Goal: Information Seeking & Learning: Learn about a topic

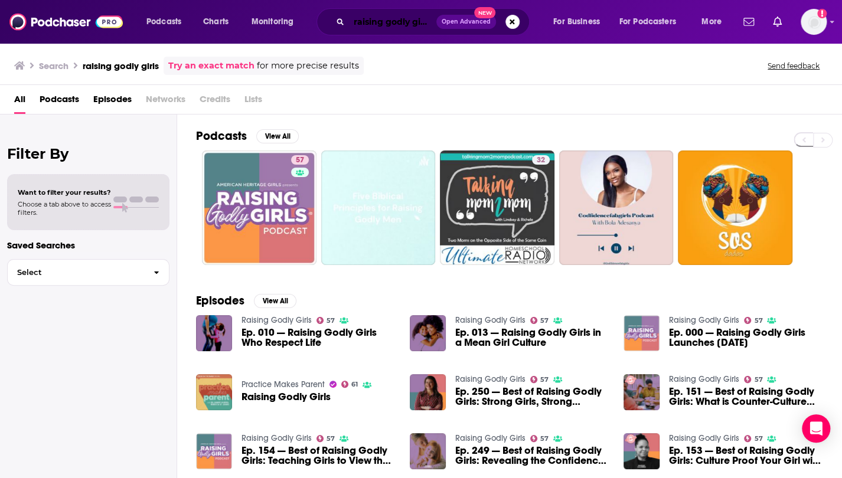
click at [373, 15] on input "raising godly girls" at bounding box center [392, 21] width 87 height 19
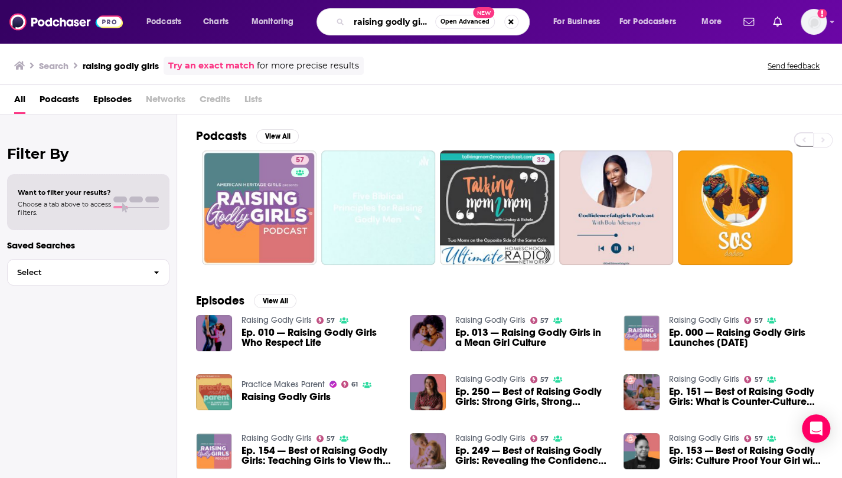
click at [373, 15] on input "raising godly girls" at bounding box center [392, 21] width 86 height 19
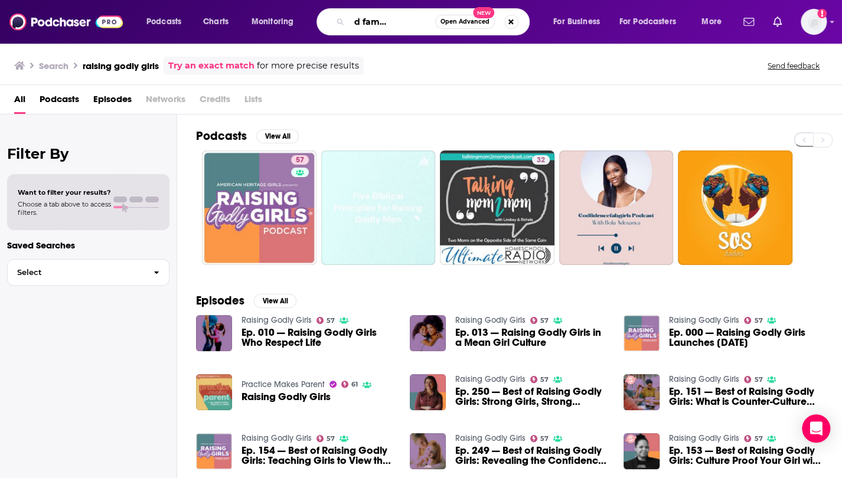
scroll to position [0, 44]
type input "connected families podcast"
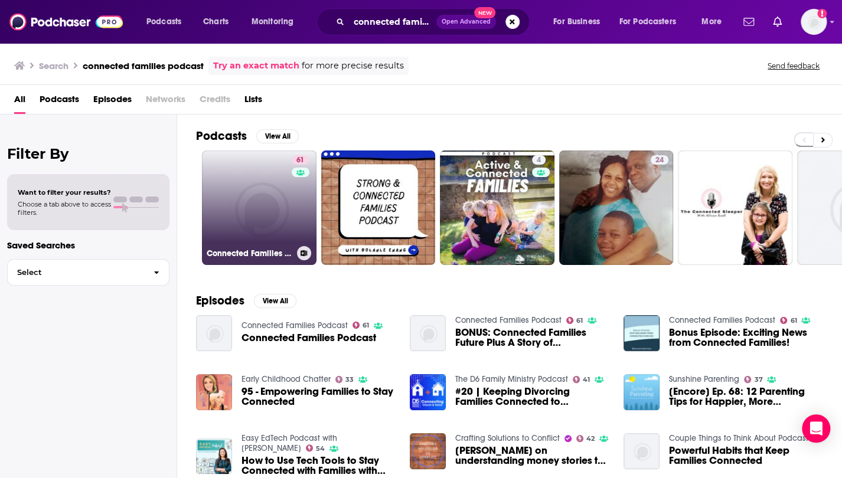
click at [248, 183] on link "61 Connected Families Podcast" at bounding box center [259, 208] width 115 height 115
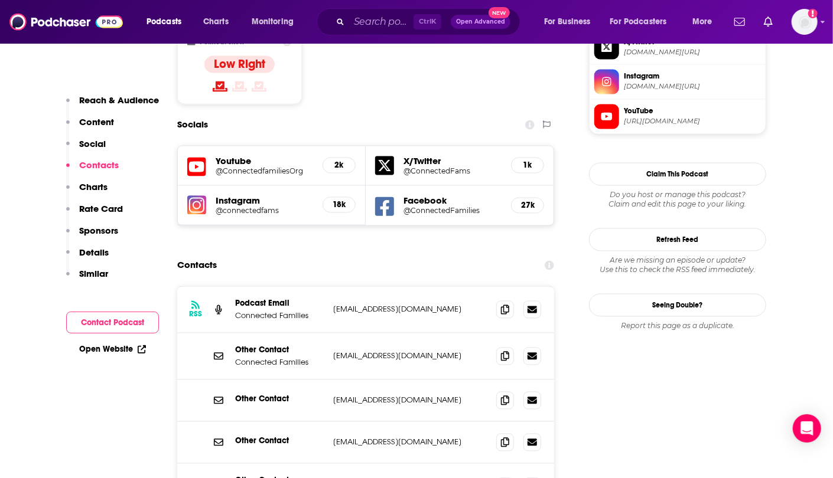
scroll to position [992, 0]
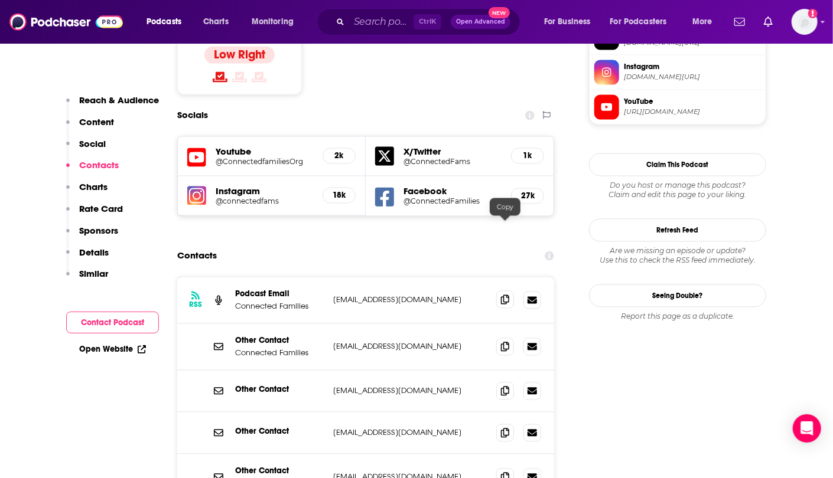
click at [504, 291] on span at bounding box center [505, 300] width 18 height 18
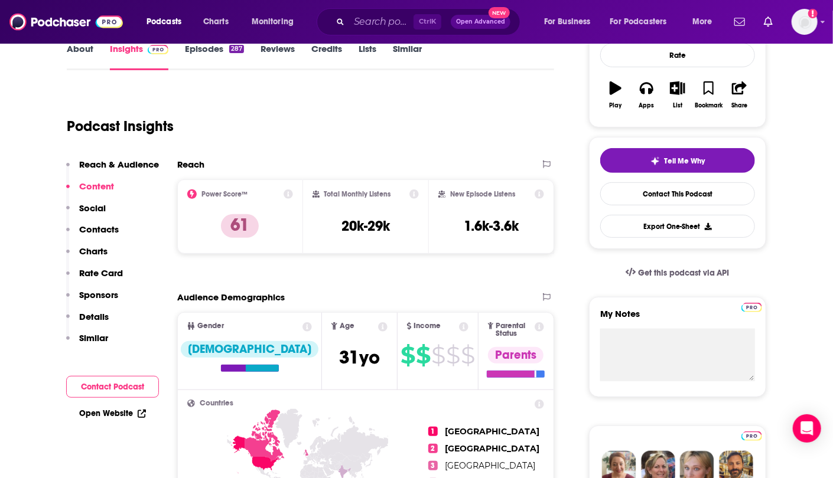
scroll to position [176, 0]
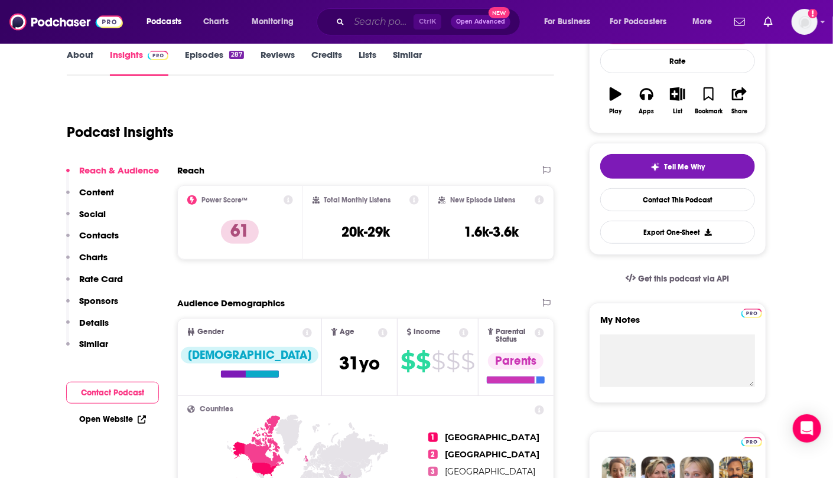
click at [370, 28] on input "Search podcasts, credits, & more..." at bounding box center [381, 21] width 64 height 19
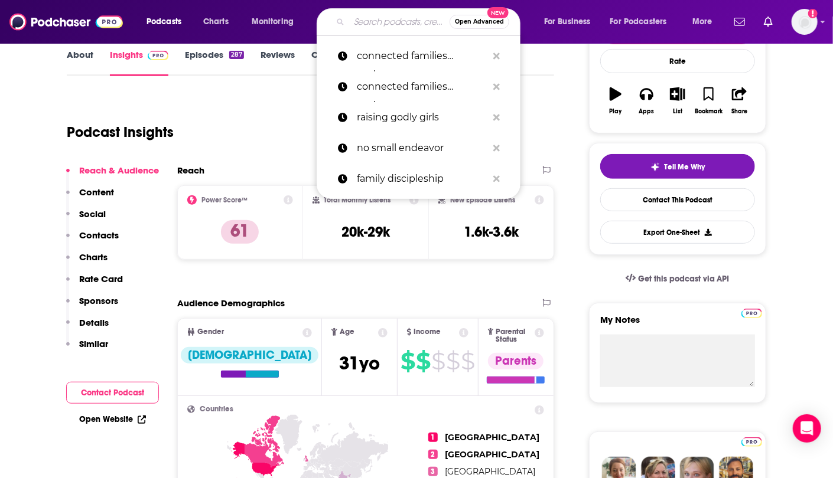
paste input "Huckabee Television Show"
type input "Huckabee Television Show"
